Goal: Complete application form

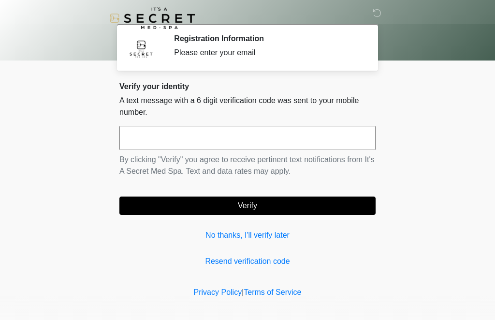
click at [253, 131] on input "text" at bounding box center [247, 138] width 256 height 24
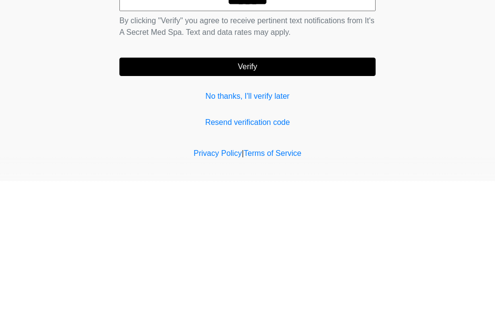
type input "******"
click at [307, 196] on button "Verify" at bounding box center [247, 205] width 256 height 18
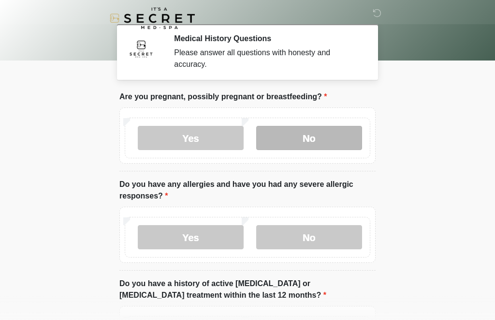
click at [310, 139] on label "No" at bounding box center [309, 138] width 106 height 24
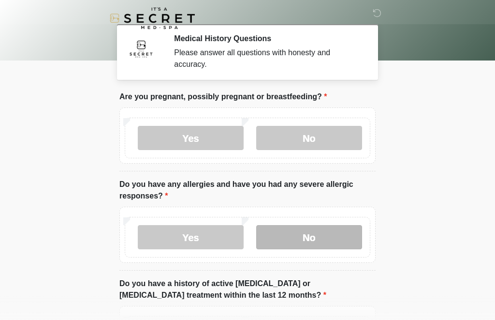
click at [328, 241] on label "No" at bounding box center [309, 237] width 106 height 24
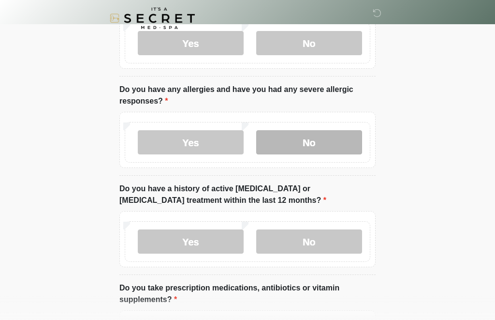
scroll to position [97, 0]
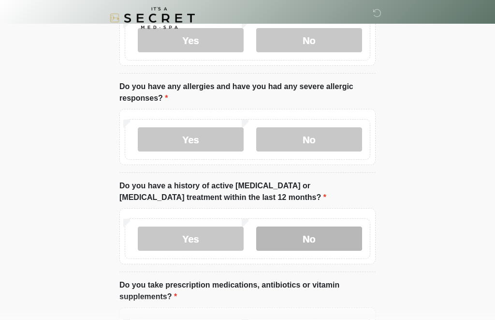
click at [339, 235] on label "No" at bounding box center [309, 239] width 106 height 24
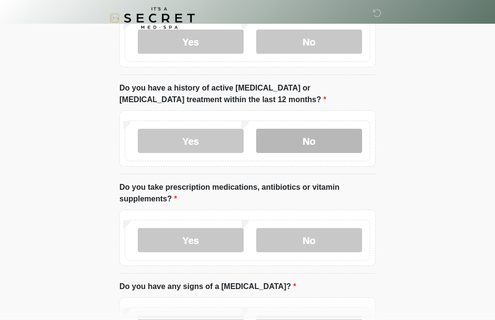
scroll to position [195, 0]
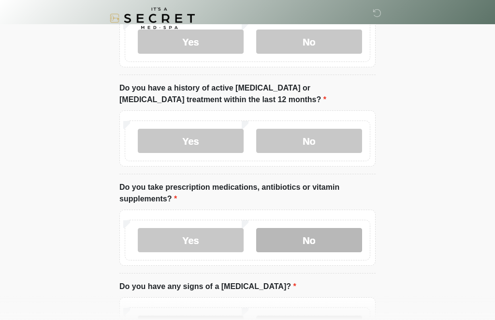
click at [336, 245] on label "No" at bounding box center [309, 240] width 106 height 24
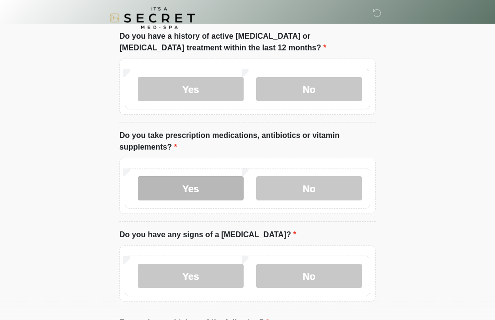
click at [217, 192] on label "Yes" at bounding box center [191, 188] width 106 height 24
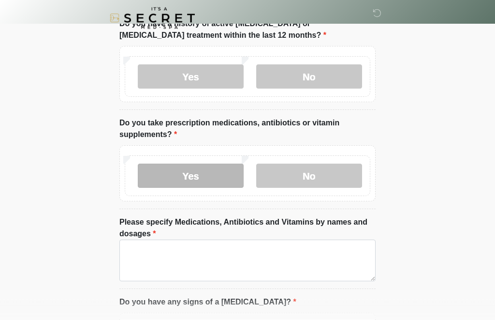
scroll to position [261, 0]
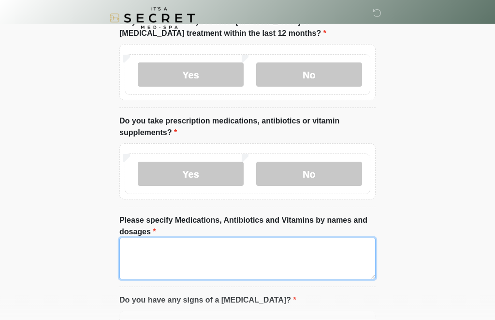
click at [292, 259] on textarea "Please specify Medications, Antibiotics and Vitamins by names and dosages" at bounding box center [247, 259] width 256 height 42
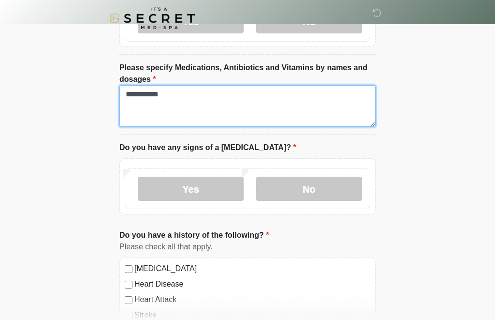
click at [317, 108] on textarea "**********" at bounding box center [247, 106] width 256 height 42
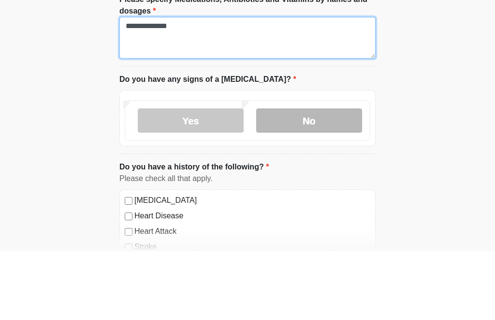
type textarea "**********"
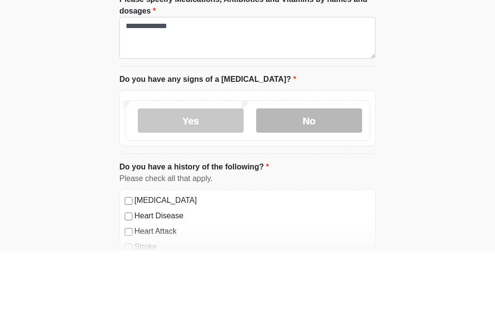
click at [336, 177] on label "No" at bounding box center [309, 189] width 106 height 24
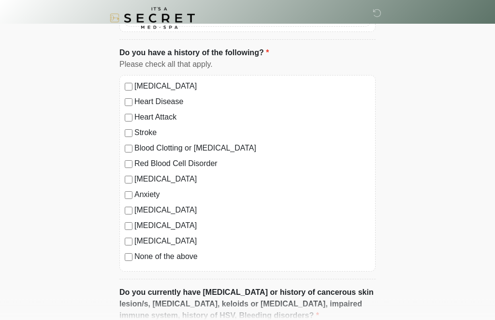
scroll to position [596, 0]
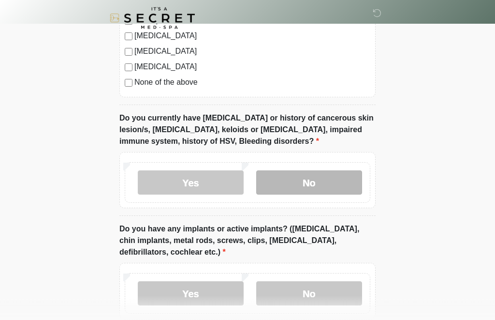
click at [336, 185] on label "No" at bounding box center [309, 183] width 106 height 24
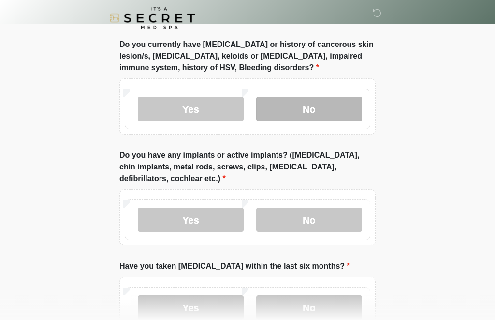
scroll to position [845, 0]
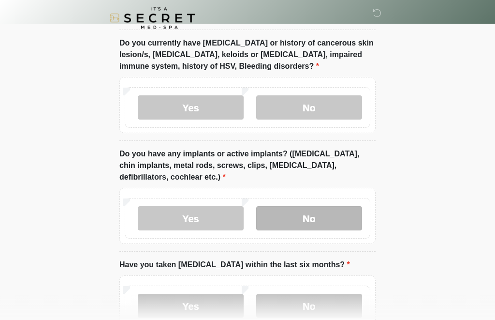
click at [334, 213] on label "No" at bounding box center [309, 218] width 106 height 24
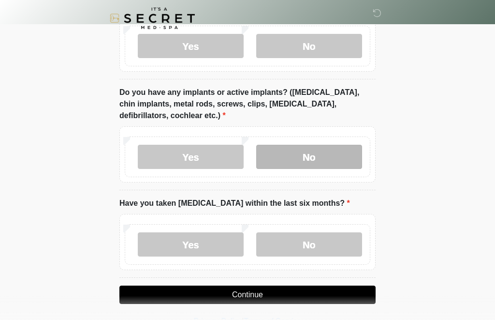
scroll to position [906, 0]
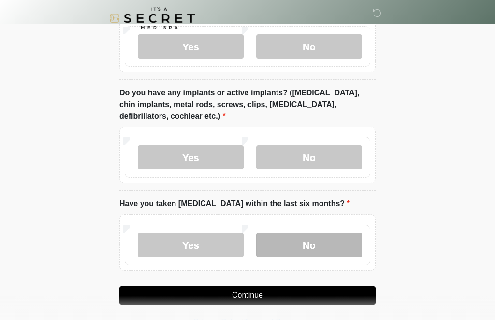
click at [330, 238] on label "No" at bounding box center [309, 245] width 106 height 24
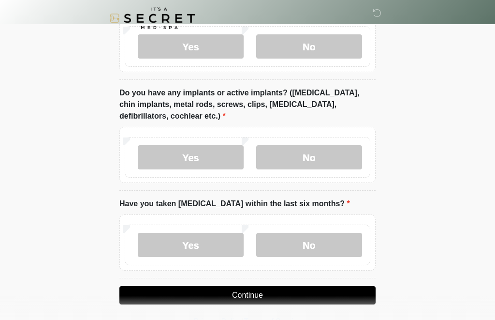
click at [291, 292] on button "Continue" at bounding box center [247, 295] width 256 height 18
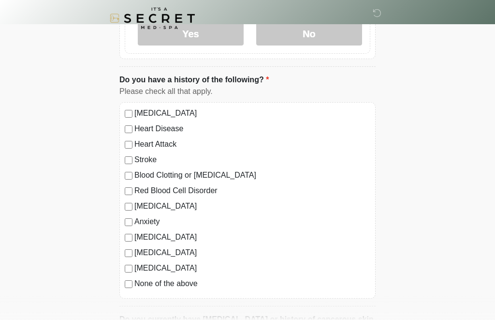
scroll to position [0, 0]
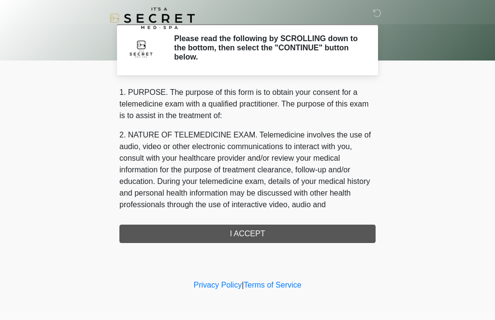
click at [290, 234] on div "1. PURPOSE. The purpose of this form is to obtain your consent for a telemedici…" at bounding box center [247, 165] width 256 height 156
click at [258, 232] on div "1. PURPOSE. The purpose of this form is to obtain your consent for a telemedici…" at bounding box center [247, 165] width 256 height 156
click at [256, 240] on div "1. PURPOSE. The purpose of this form is to obtain your consent for a telemedici…" at bounding box center [247, 165] width 256 height 156
click at [254, 233] on div "1. PURPOSE. The purpose of this form is to obtain your consent for a telemedici…" at bounding box center [247, 165] width 256 height 156
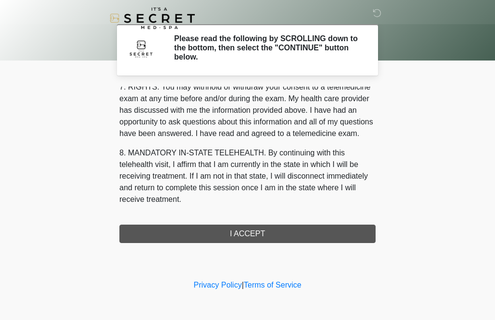
scroll to position [435, 0]
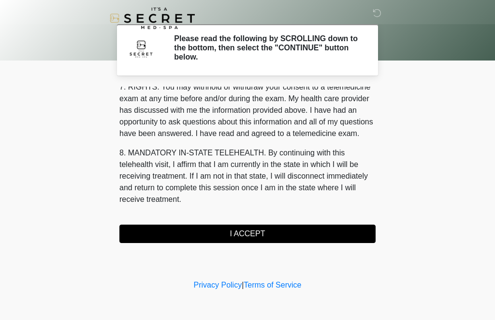
click at [264, 236] on button "I ACCEPT" at bounding box center [247, 233] width 256 height 18
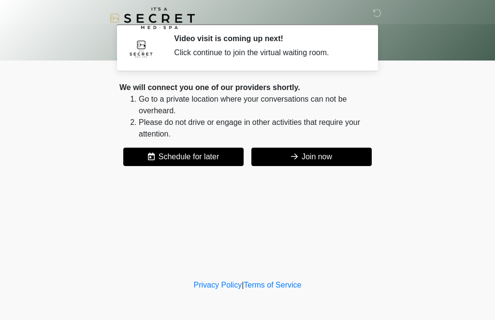
click at [321, 157] on button "Join now" at bounding box center [311, 156] width 120 height 18
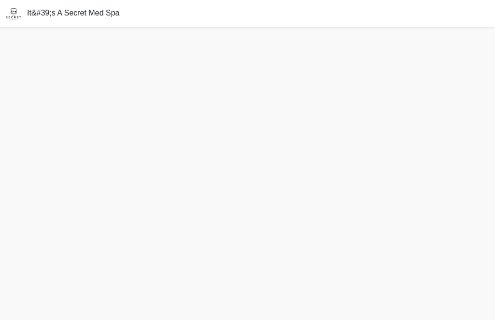
scroll to position [3, 0]
